Goal: Task Accomplishment & Management: Complete application form

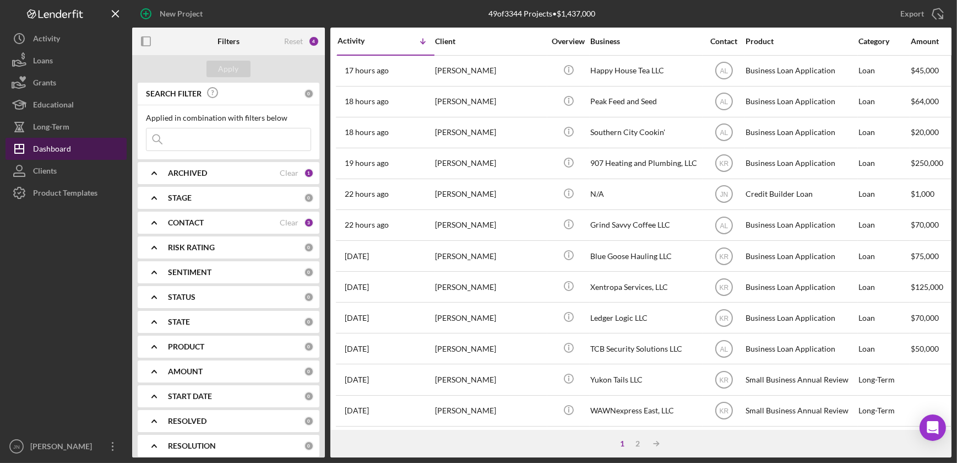
scroll to position [63, 0]
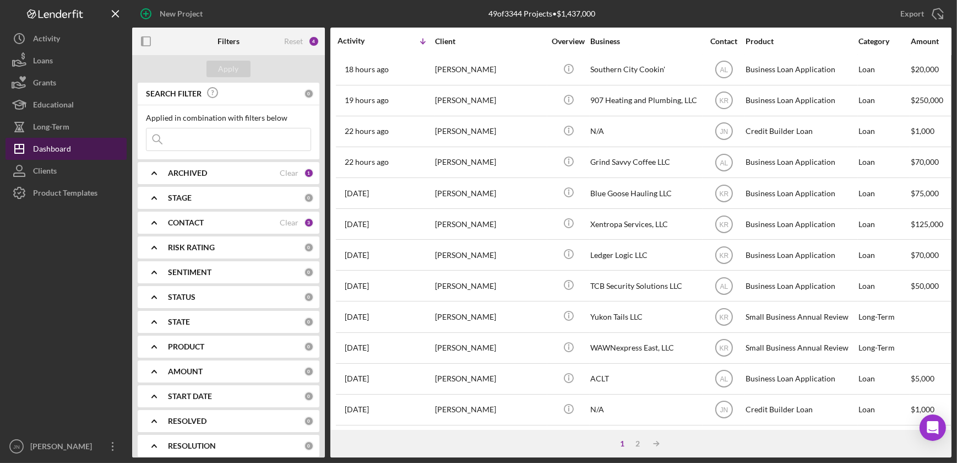
click at [46, 148] on div "Dashboard" at bounding box center [52, 150] width 38 height 25
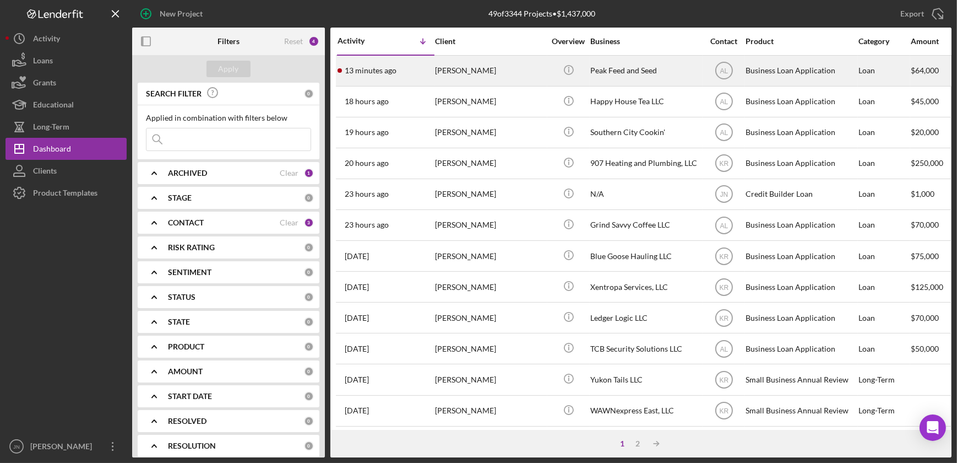
click at [433, 70] on div "13 minutes ago [PERSON_NAME]" at bounding box center [386, 70] width 96 height 29
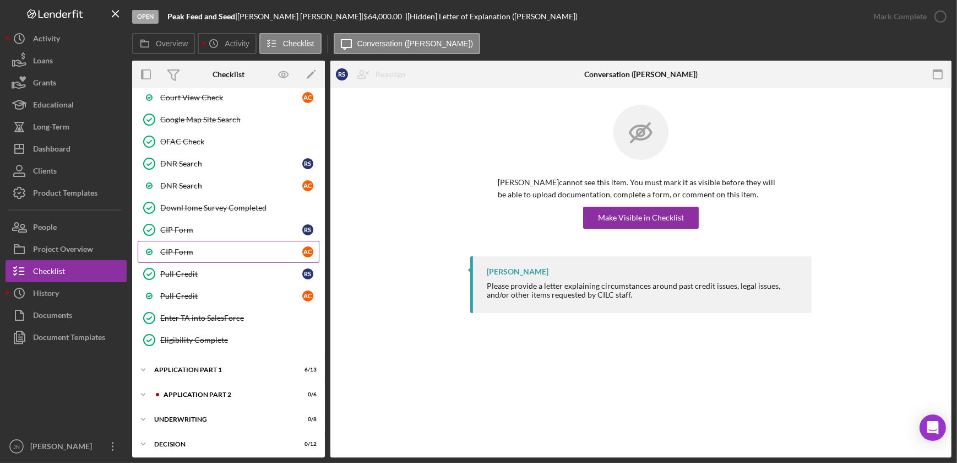
scroll to position [501, 0]
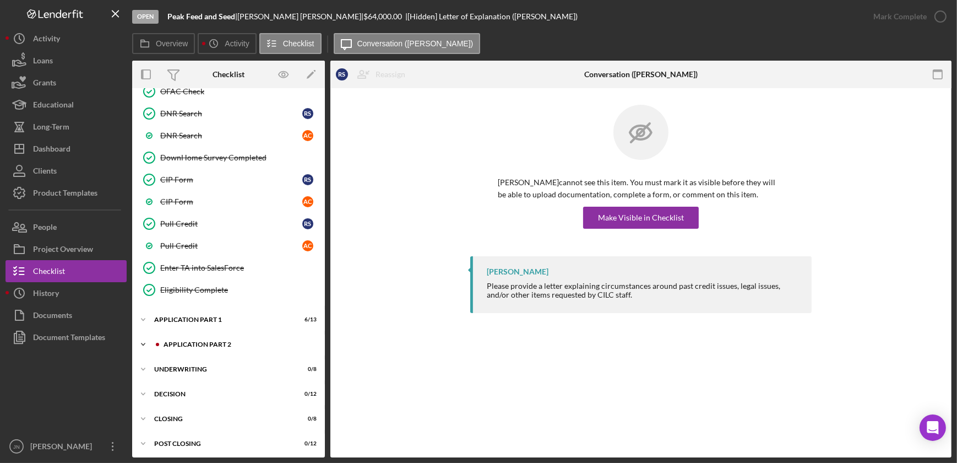
click at [171, 341] on div "Application Part 2" at bounding box center [238, 344] width 148 height 7
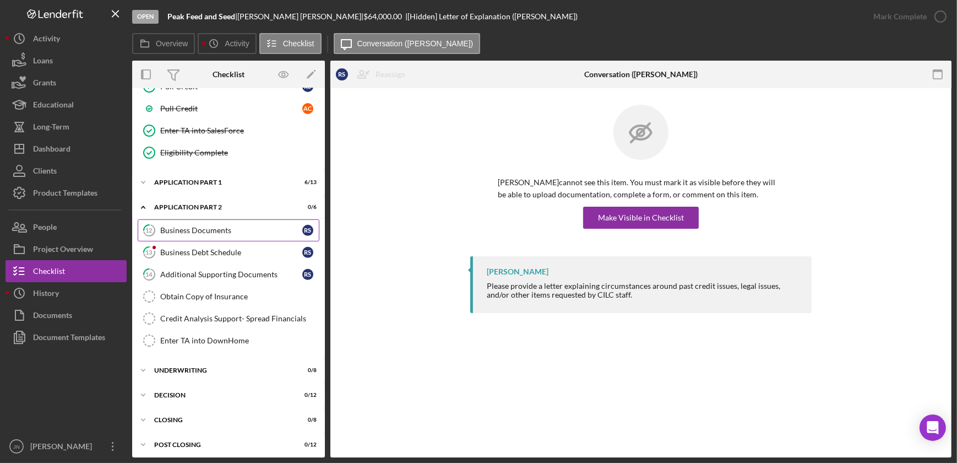
click at [211, 226] on div "Business Documents" at bounding box center [231, 230] width 142 height 9
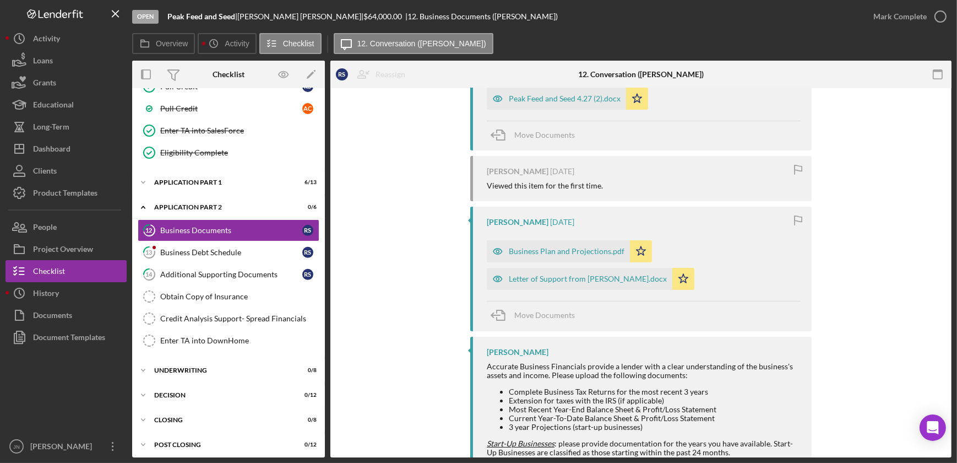
scroll to position [150, 0]
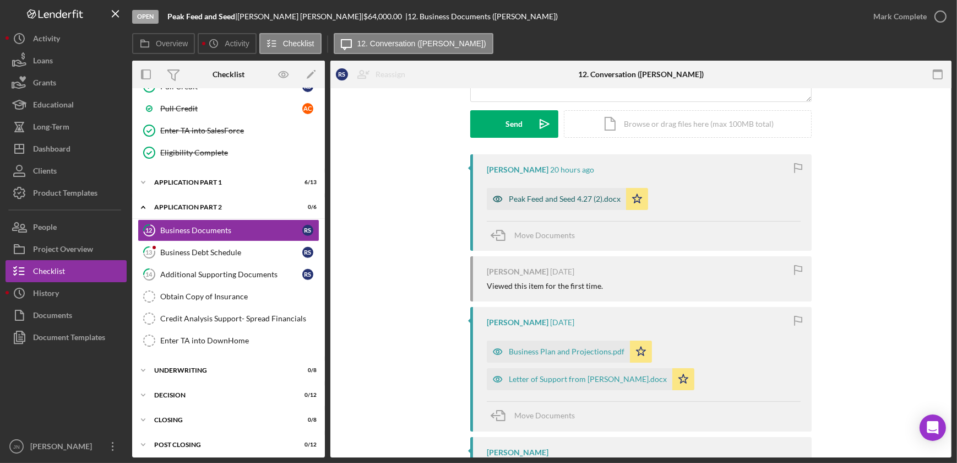
click at [576, 197] on div "Peak Feed and Seed 4.27 (2).docx" at bounding box center [565, 198] width 112 height 9
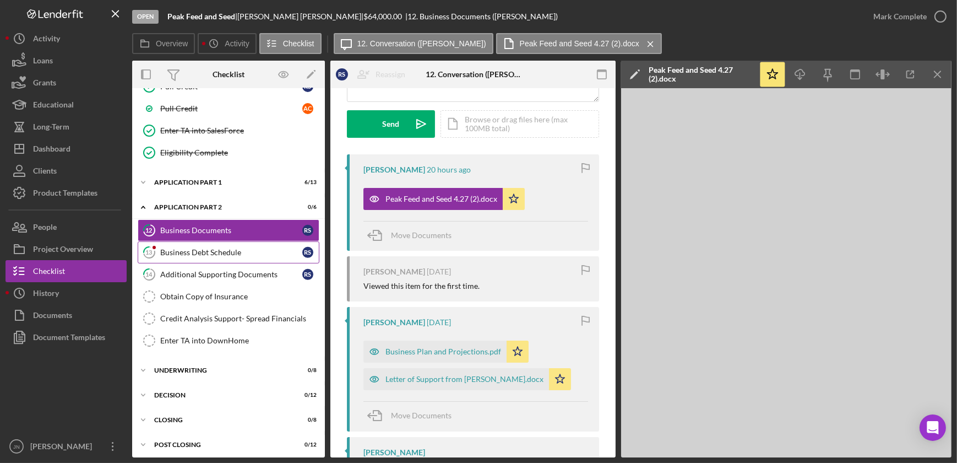
click at [226, 252] on div "Business Debt Schedule" at bounding box center [231, 252] width 142 height 9
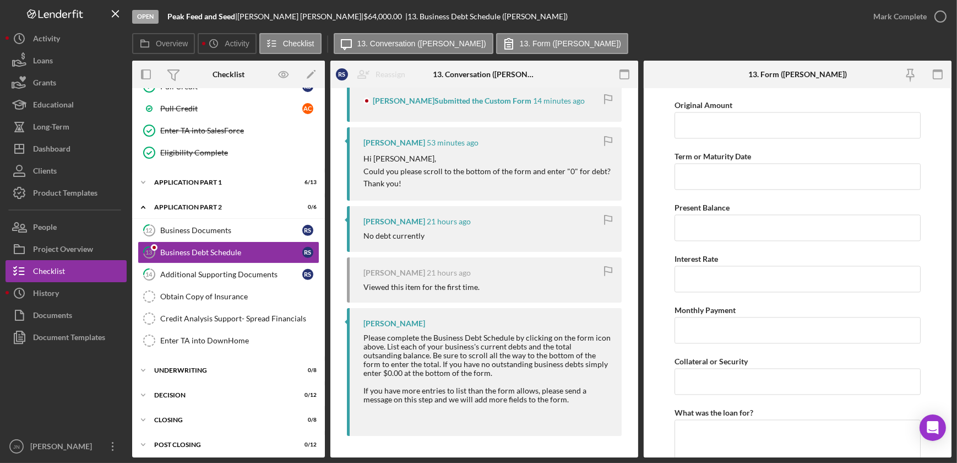
scroll to position [2966, 0]
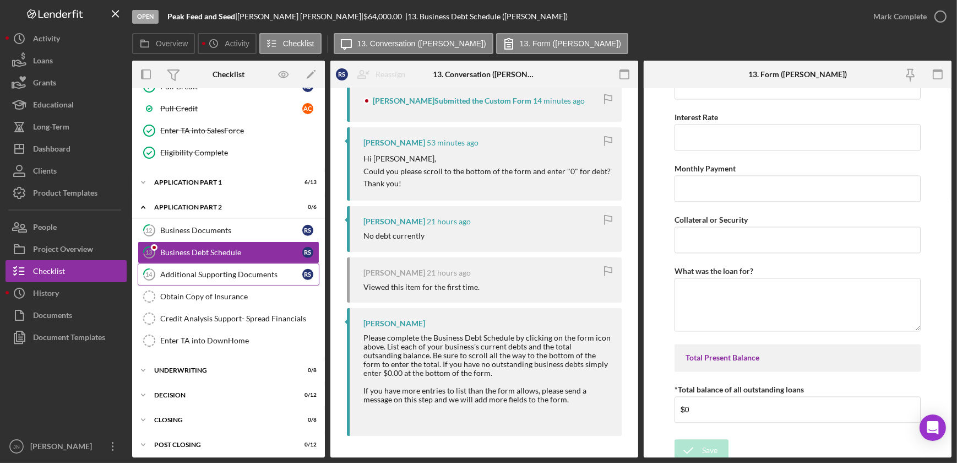
click at [198, 270] on div "Additional Supporting Documents" at bounding box center [231, 274] width 142 height 9
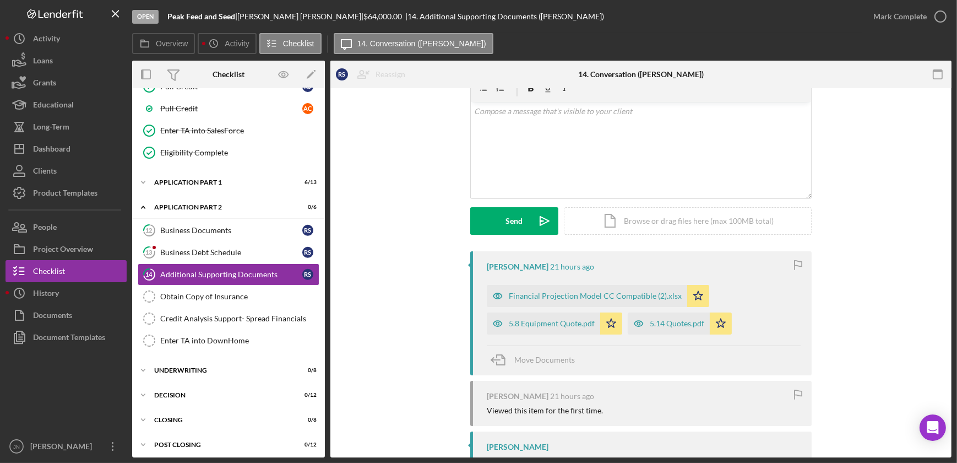
scroll to position [150, 0]
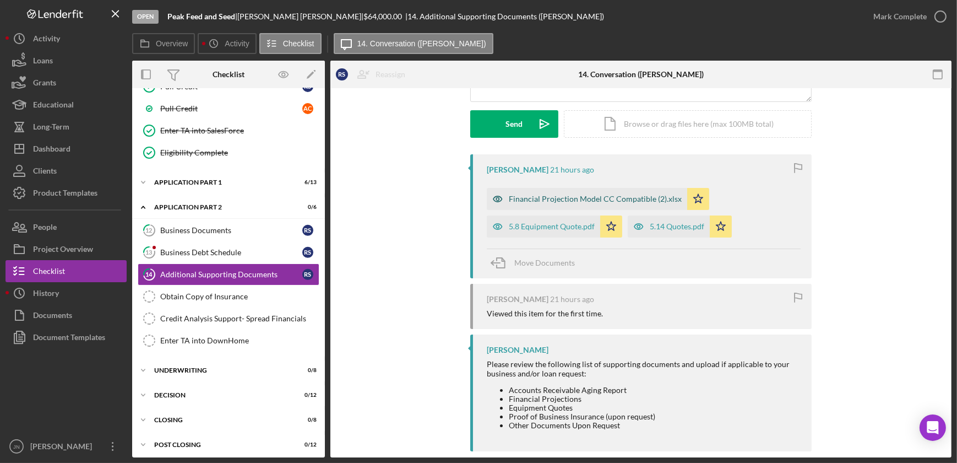
click at [574, 198] on div "Financial Projection Model CC Compatible (2).xlsx" at bounding box center [595, 198] width 173 height 9
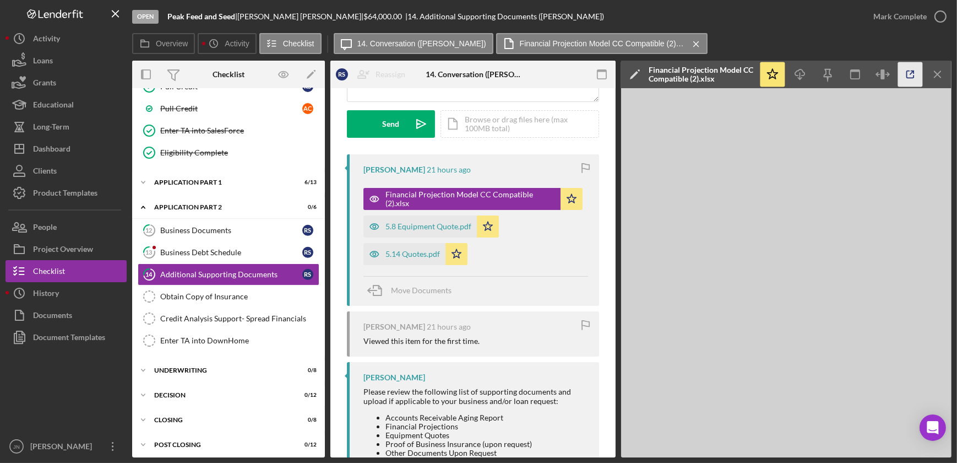
click at [914, 70] on icon "button" at bounding box center [910, 74] width 25 height 25
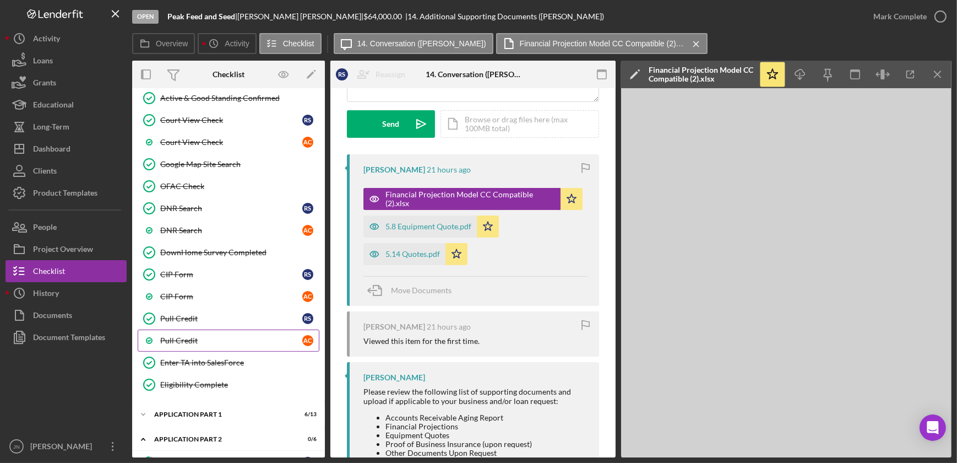
scroll to position [487, 0]
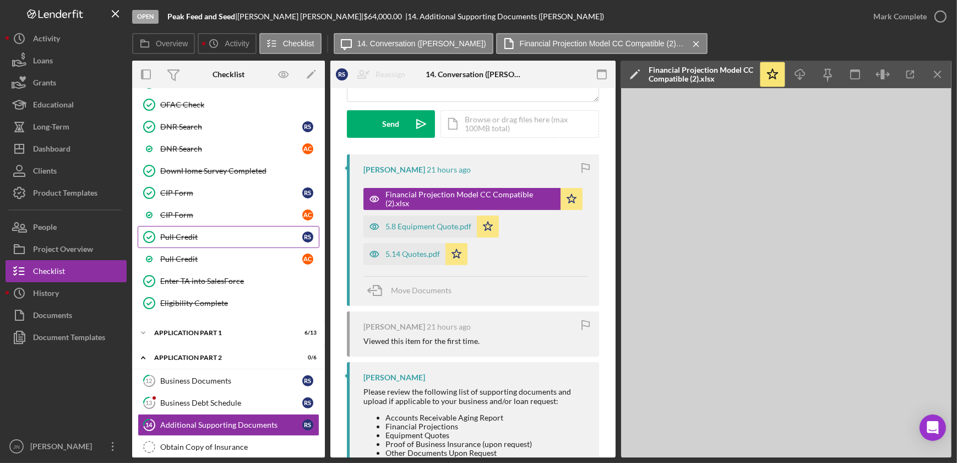
click at [185, 236] on div "Pull Credit" at bounding box center [231, 236] width 142 height 9
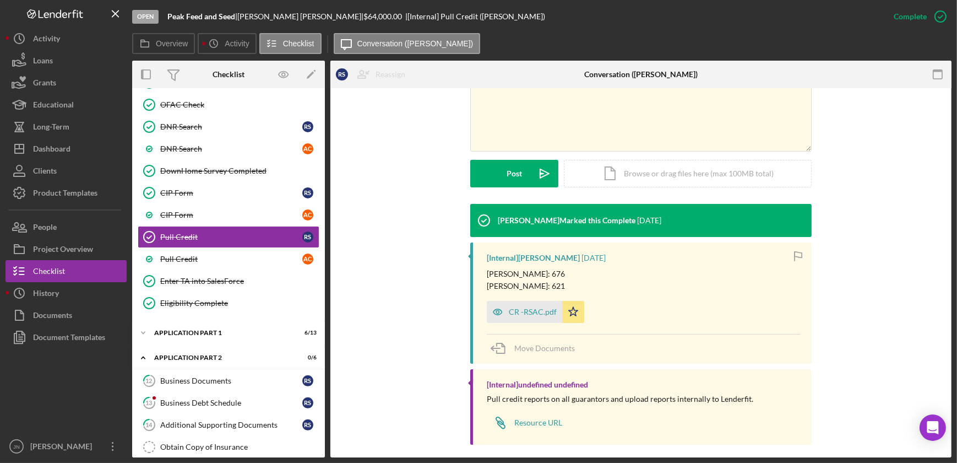
scroll to position [238, 0]
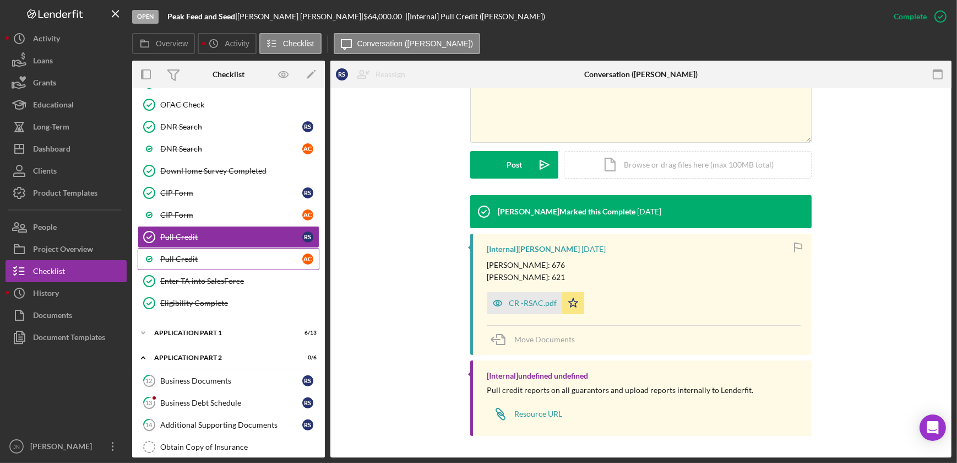
click at [185, 254] on div "Pull Credit" at bounding box center [231, 258] width 142 height 9
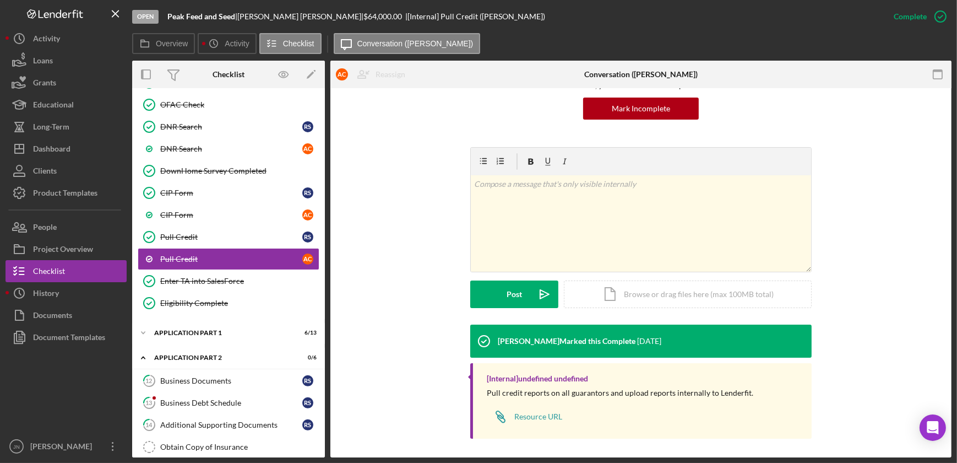
scroll to position [112, 0]
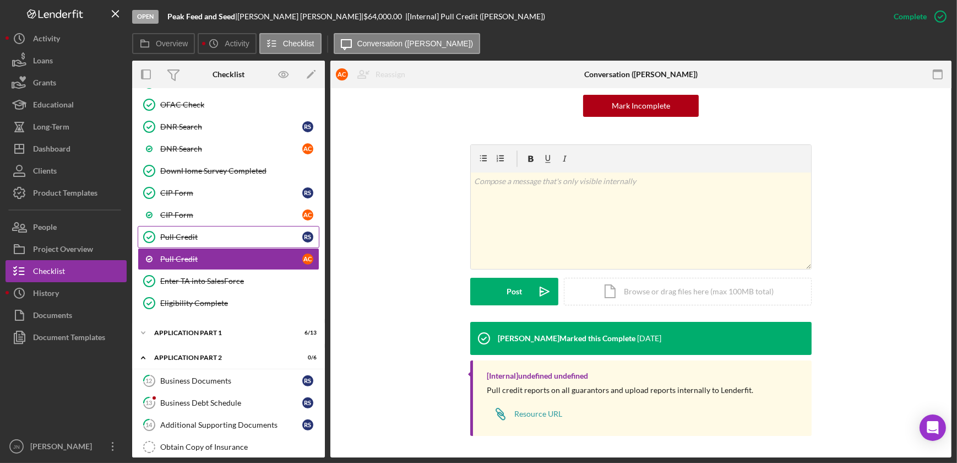
click at [254, 234] on div "Pull Credit" at bounding box center [231, 236] width 142 height 9
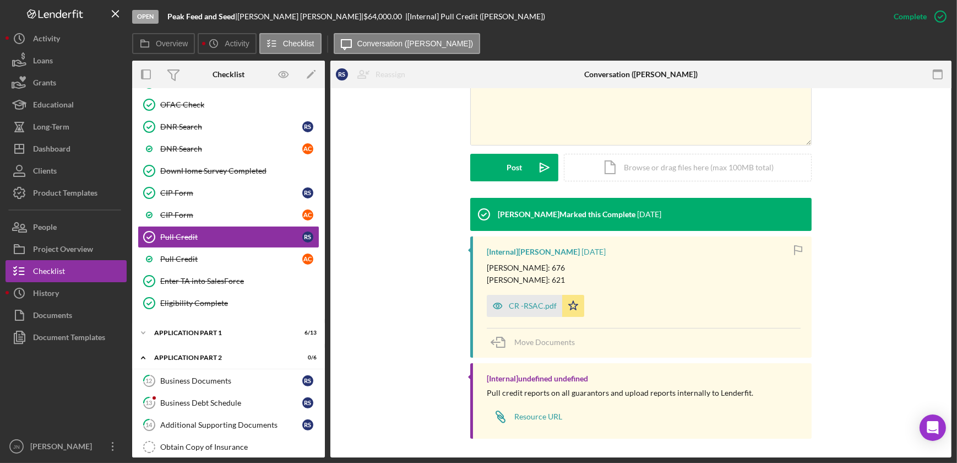
scroll to position [238, 0]
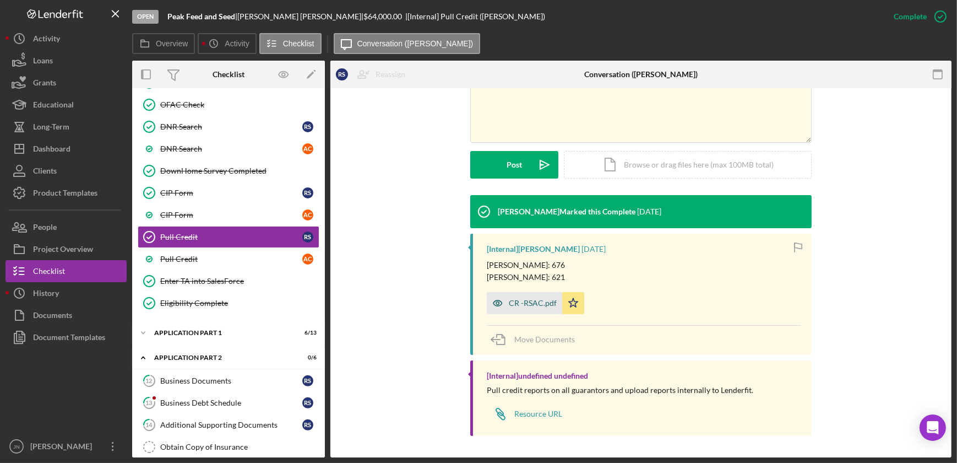
click at [534, 299] on div "CR -RSAC.pdf" at bounding box center [533, 303] width 48 height 9
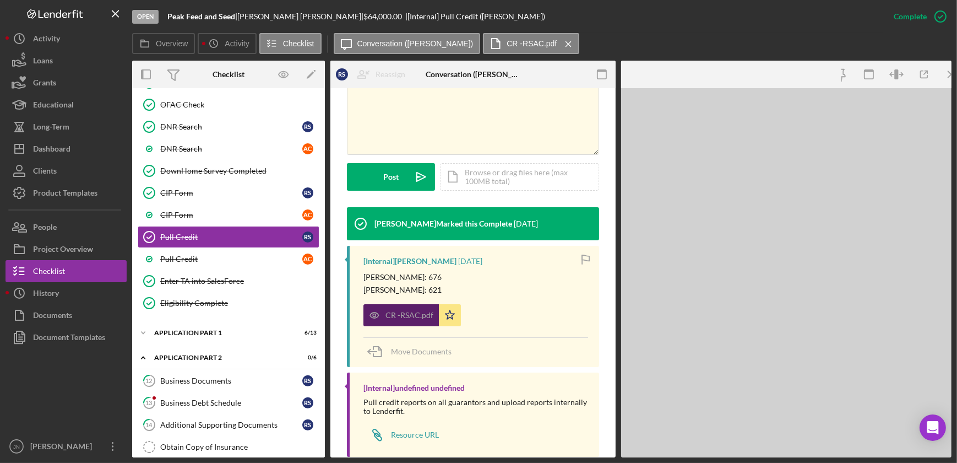
scroll to position [251, 0]
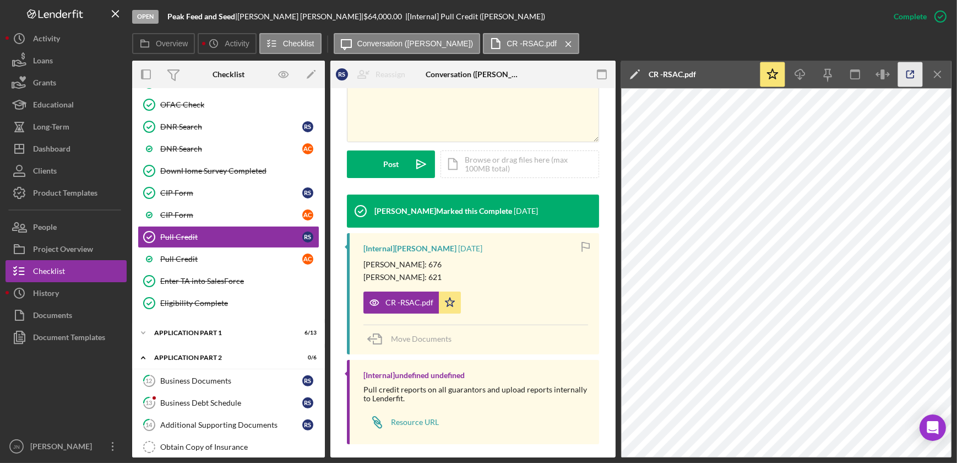
click at [912, 78] on icon "button" at bounding box center [910, 74] width 25 height 25
click at [184, 254] on div "Pull Credit" at bounding box center [231, 258] width 142 height 9
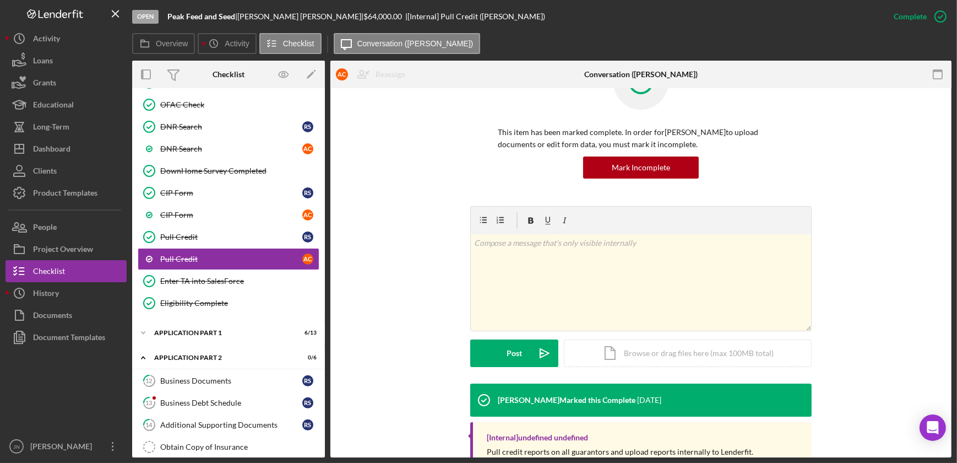
scroll to position [112, 0]
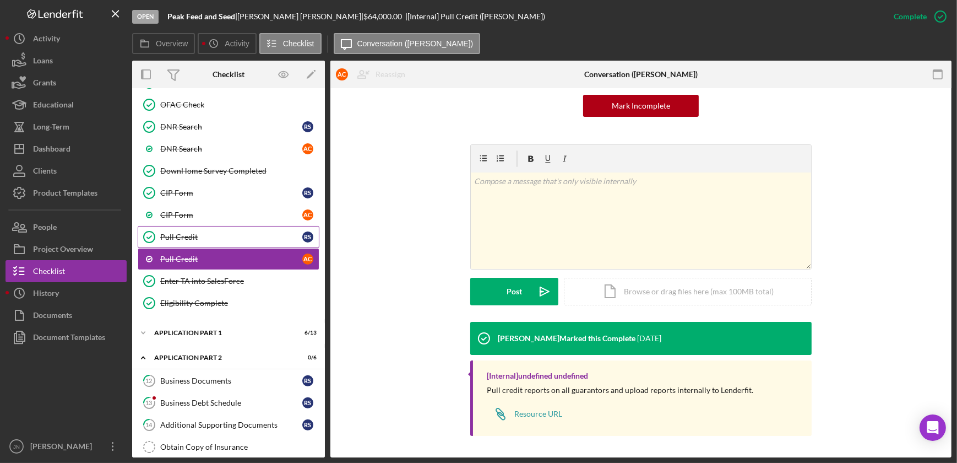
click at [221, 234] on div "Pull Credit" at bounding box center [231, 236] width 142 height 9
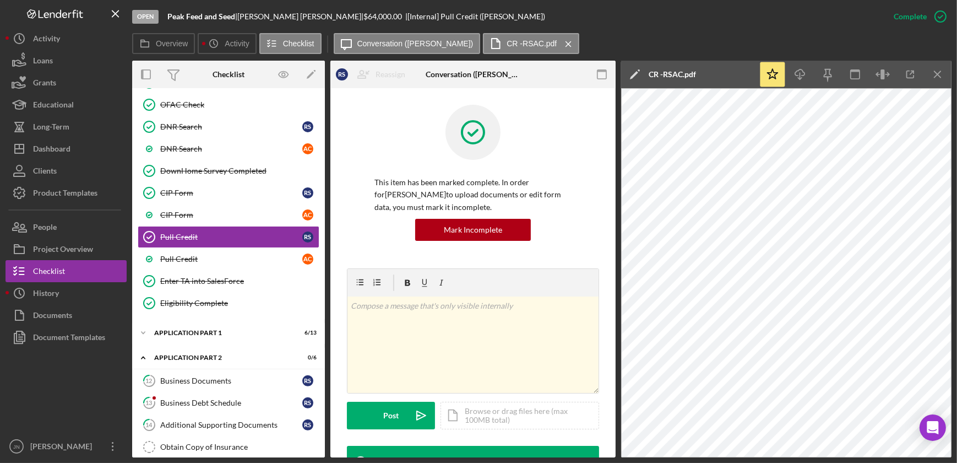
scroll to position [260, 0]
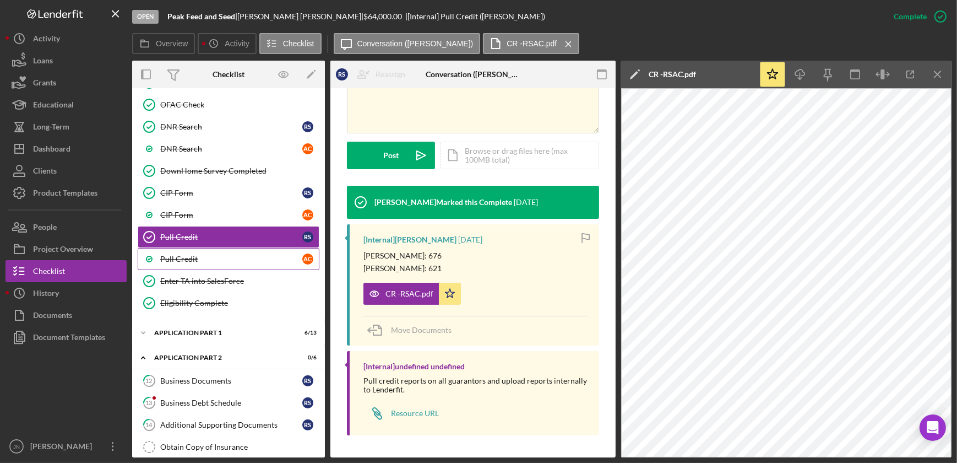
click at [257, 256] on div "Pull Credit" at bounding box center [231, 258] width 142 height 9
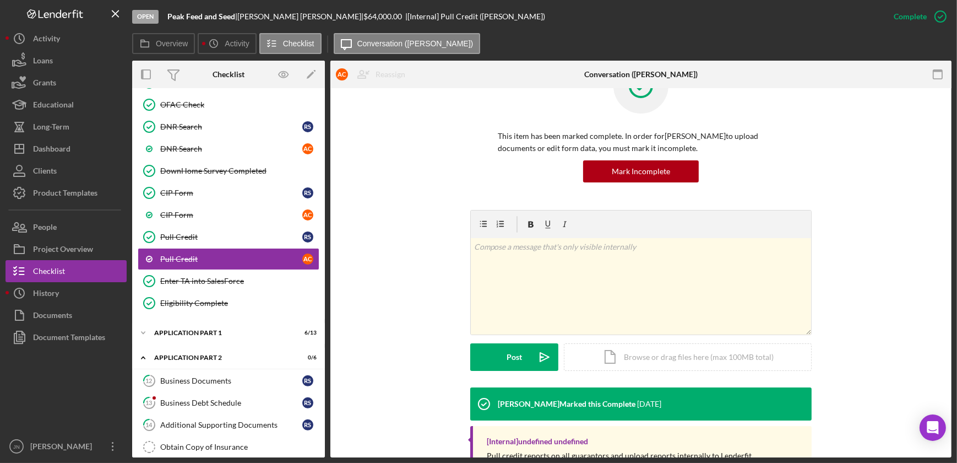
scroll to position [112, 0]
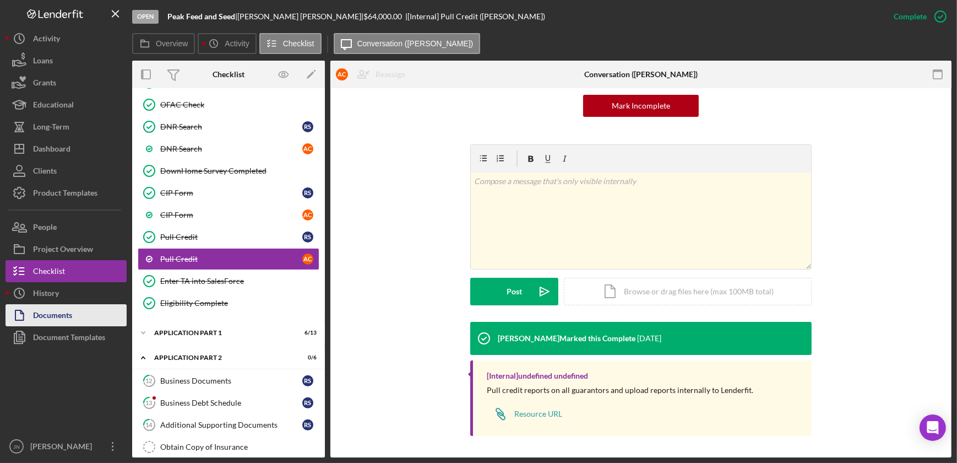
click at [66, 313] on div "Documents" at bounding box center [52, 316] width 39 height 25
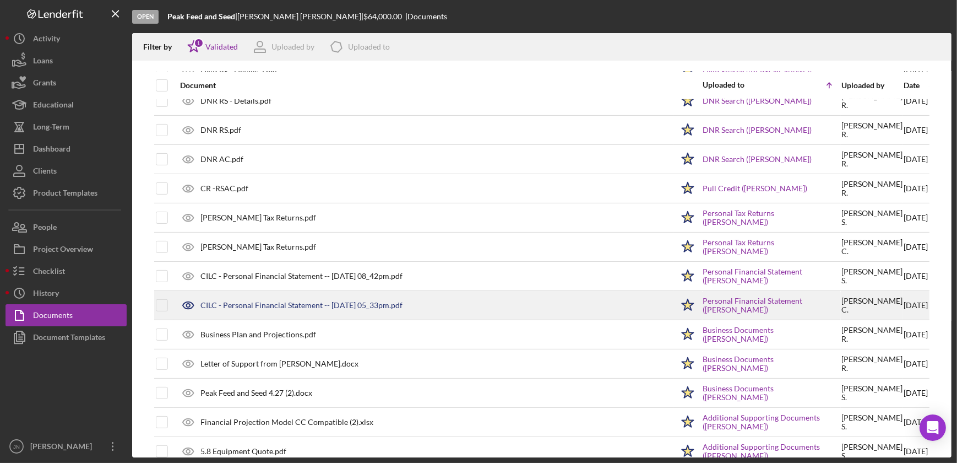
scroll to position [498, 0]
